Goal: Transaction & Acquisition: Purchase product/service

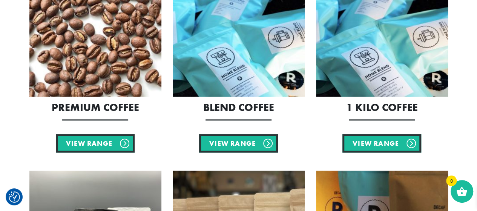
scroll to position [403, 0]
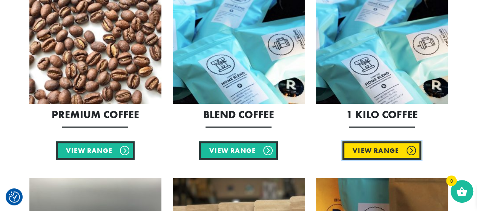
click at [378, 148] on link "View Range" at bounding box center [382, 150] width 79 height 18
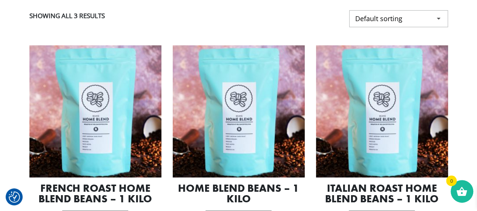
scroll to position [180, 0]
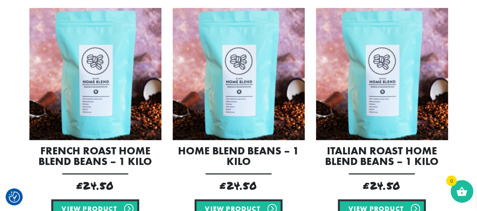
click at [378, 116] on img at bounding box center [382, 74] width 132 height 132
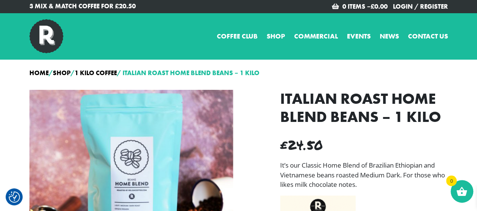
scroll to position [66, 0]
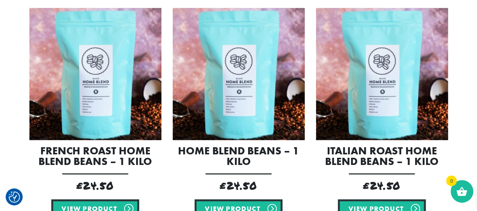
click at [92, 98] on img at bounding box center [95, 74] width 132 height 132
click at [217, 111] on img at bounding box center [239, 74] width 132 height 132
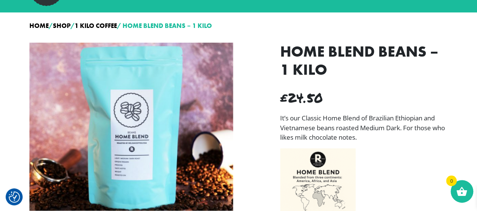
scroll to position [48, 0]
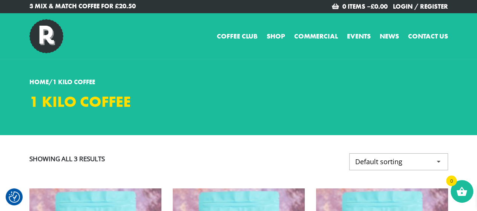
click at [119, 6] on p "3 Mix & Match Coffee for £20.50" at bounding box center [131, 7] width 204 height 10
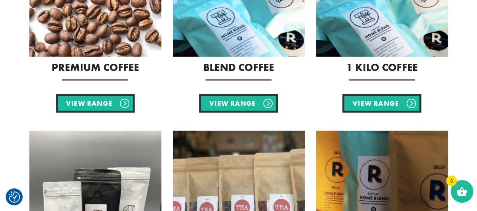
scroll to position [430, 0]
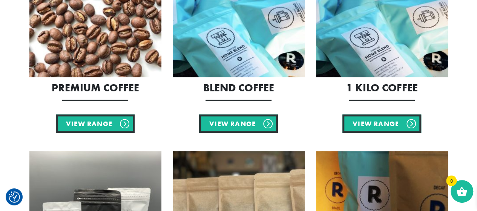
click at [278, 39] on img at bounding box center [239, 11] width 132 height 132
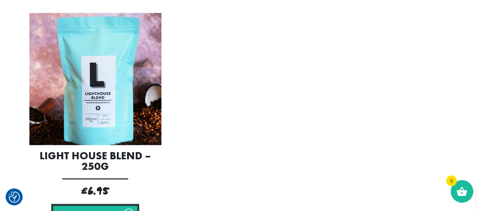
scroll to position [398, 0]
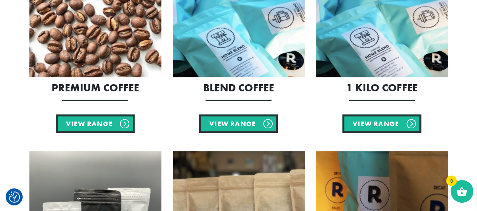
click at [68, 49] on img at bounding box center [95, 11] width 132 height 132
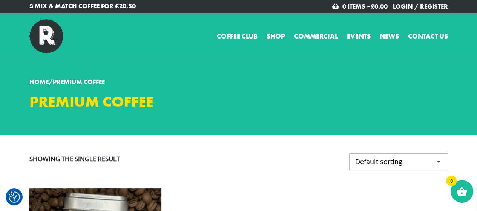
scroll to position [185, 0]
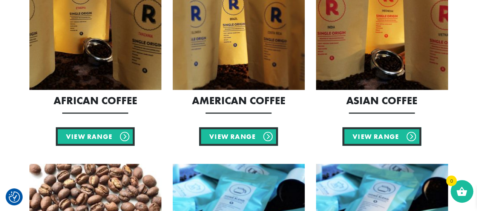
scroll to position [194, 0]
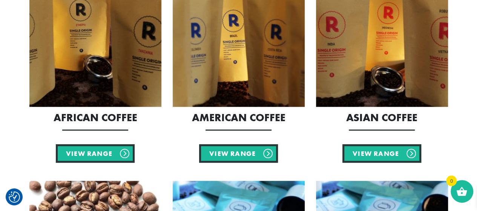
click at [99, 74] on img at bounding box center [95, 41] width 132 height 132
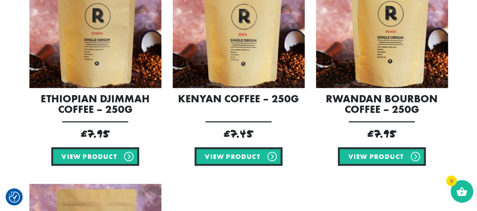
scroll to position [246, 0]
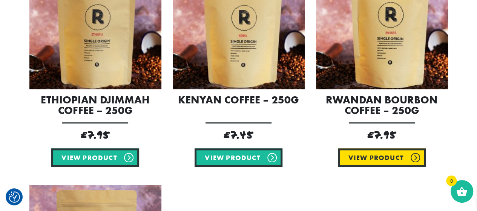
click at [394, 157] on link "View product" at bounding box center [382, 157] width 88 height 18
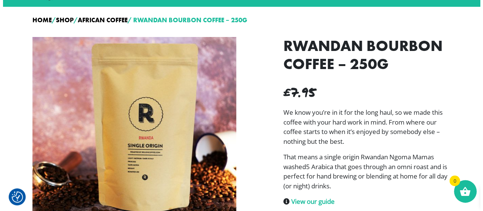
scroll to position [157, 0]
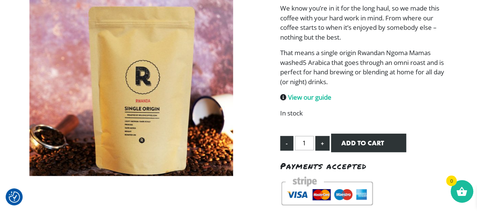
click at [323, 144] on button "+" at bounding box center [323, 143] width 14 height 15
type input "2"
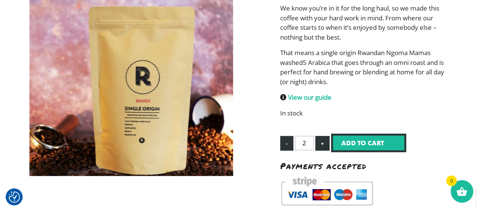
click at [350, 146] on button "Add to cart" at bounding box center [368, 143] width 75 height 18
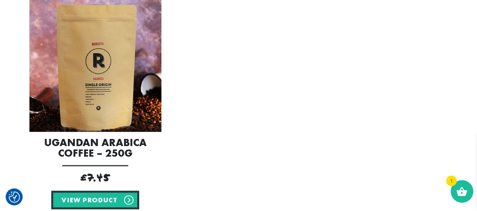
scroll to position [442, 0]
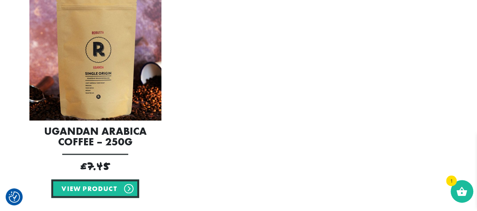
click at [133, 91] on img at bounding box center [95, 54] width 132 height 132
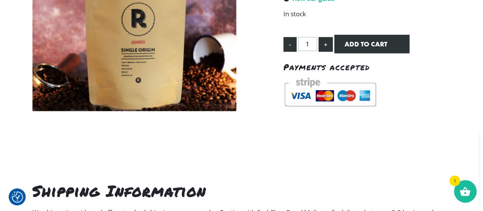
scroll to position [163, 0]
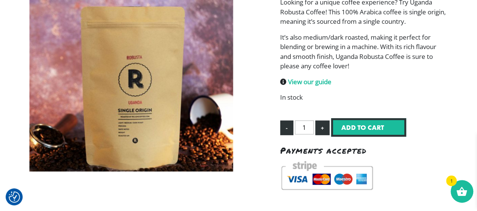
click at [388, 131] on button "Add to cart" at bounding box center [368, 127] width 75 height 18
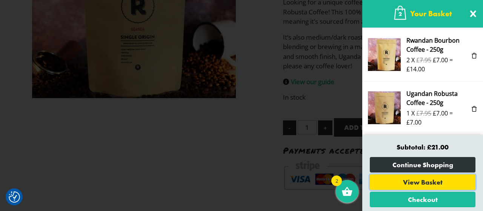
click at [435, 184] on link "View Basket" at bounding box center [423, 181] width 106 height 15
